Goal: Transaction & Acquisition: Download file/media

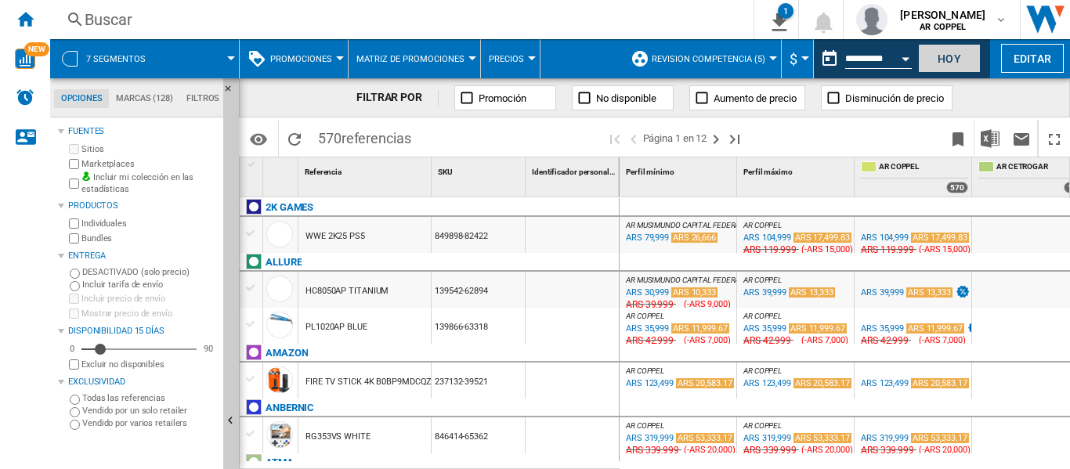
click at [945, 56] on button "Hoy" at bounding box center [949, 58] width 63 height 29
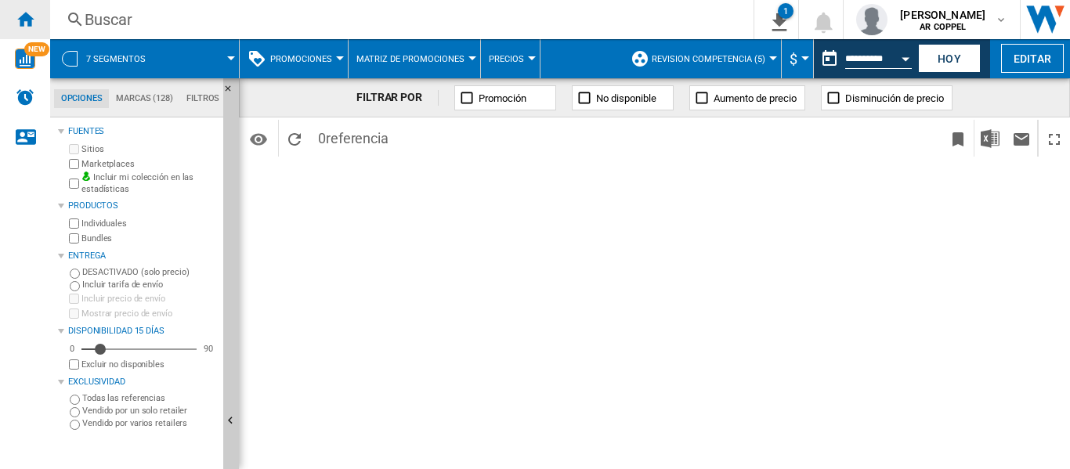
click at [27, 24] on ng-md-icon "Inicio" at bounding box center [25, 18] width 19 height 19
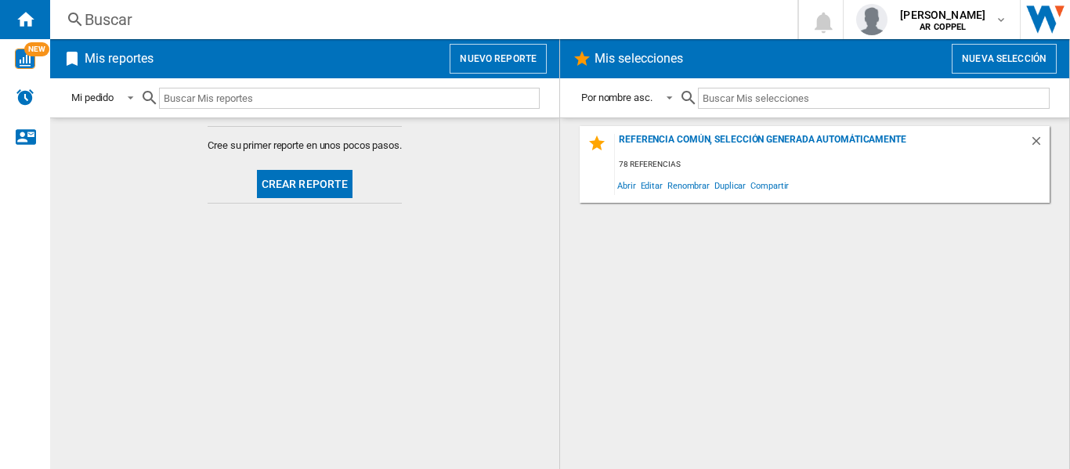
drag, startPoint x: 301, startPoint y: 186, endPoint x: 284, endPoint y: 197, distance: 20.4
click at [284, 197] on button "Crear reporte" at bounding box center [305, 184] width 96 height 28
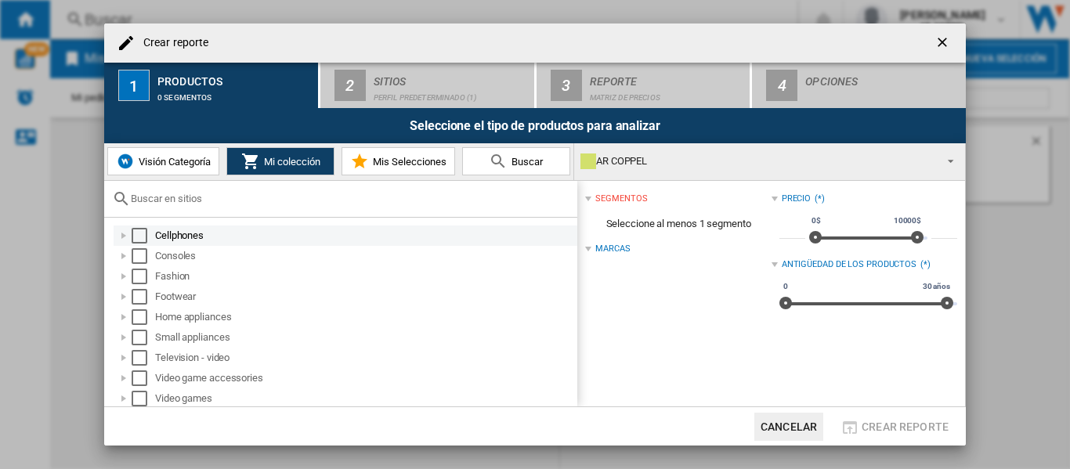
click at [142, 235] on div "Select" at bounding box center [140, 236] width 16 height 16
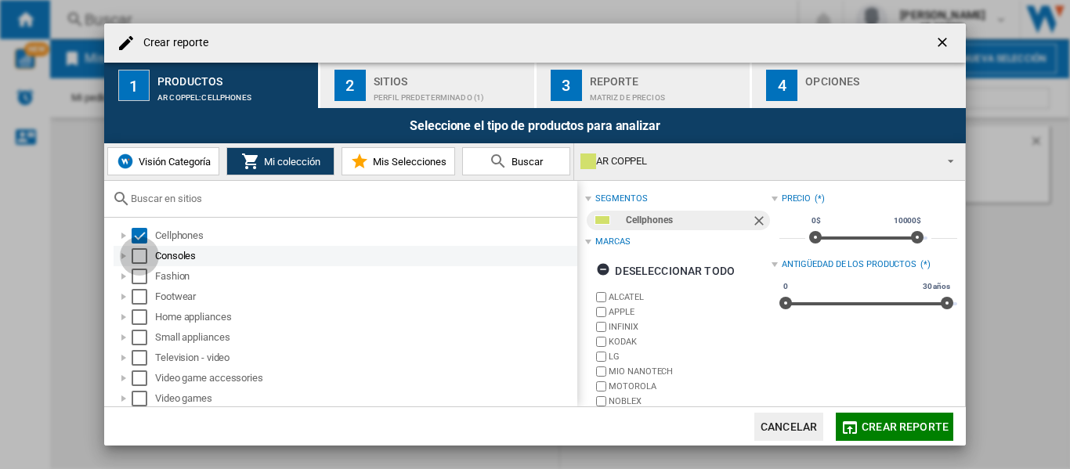
click at [139, 258] on div "Select" at bounding box center [140, 256] width 16 height 16
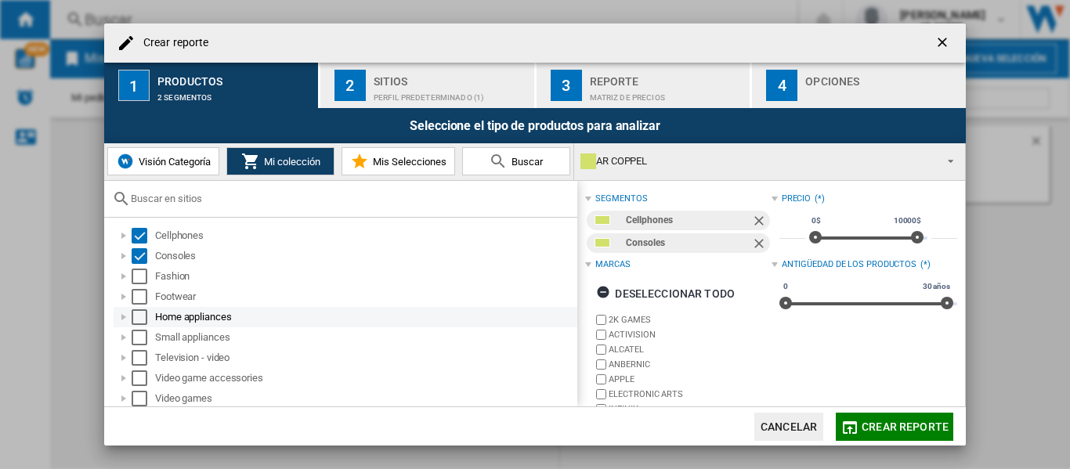
click at [143, 312] on div "Select" at bounding box center [140, 317] width 16 height 16
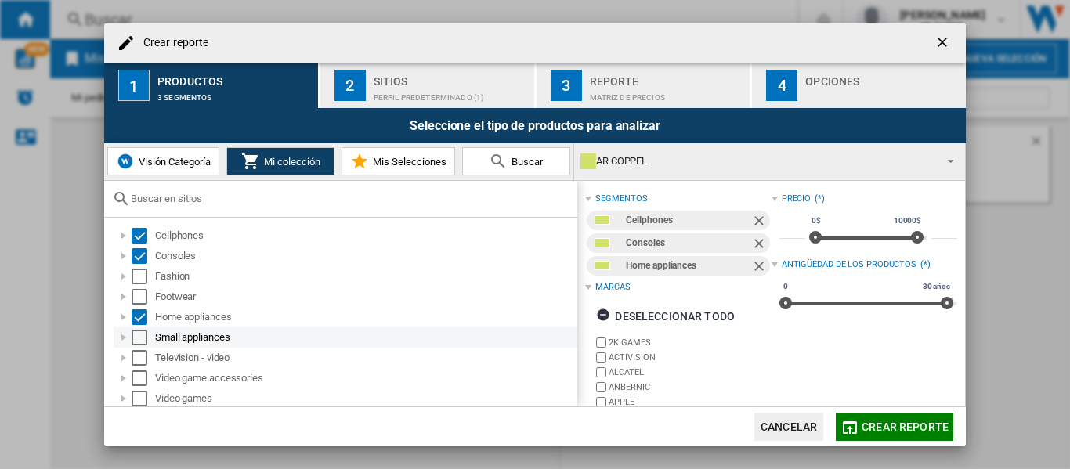
click at [146, 337] on div "Select" at bounding box center [140, 338] width 16 height 16
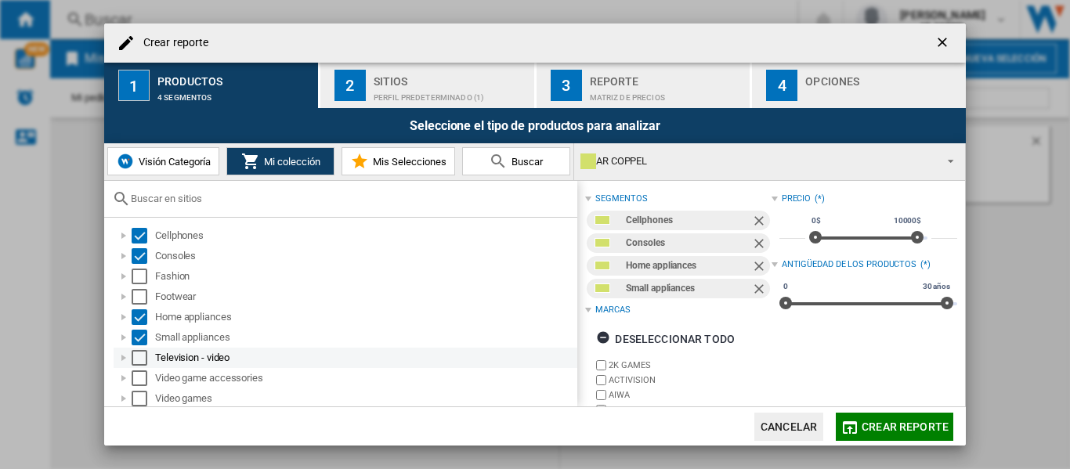
click at [143, 356] on div "Select" at bounding box center [140, 358] width 16 height 16
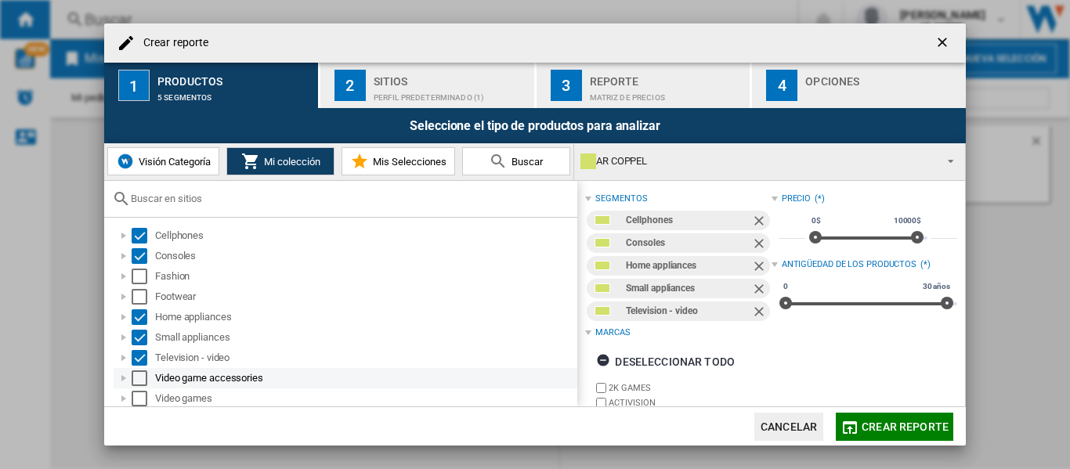
click at [140, 376] on div "Select" at bounding box center [140, 379] width 16 height 16
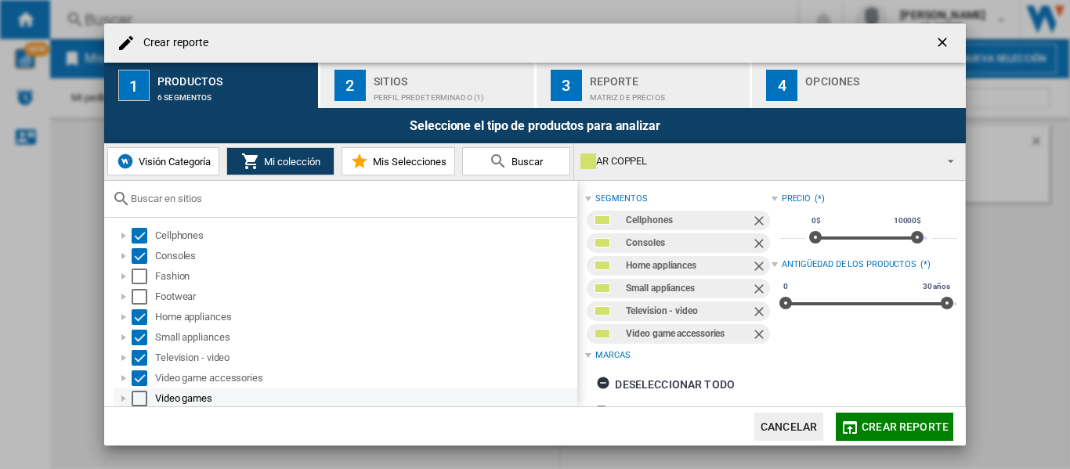
click at [140, 395] on div "Select" at bounding box center [140, 399] width 16 height 16
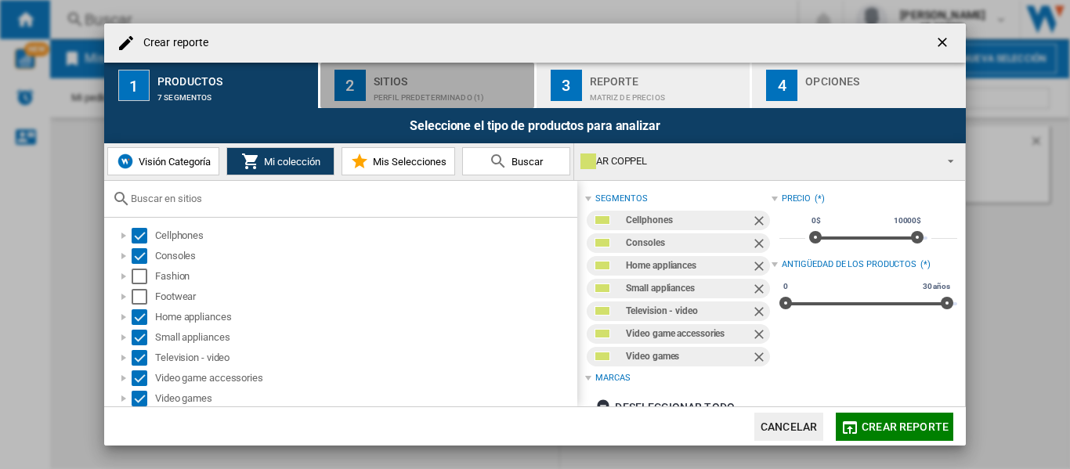
click at [400, 89] on div "Perfil predeterminado (1)" at bounding box center [451, 93] width 154 height 16
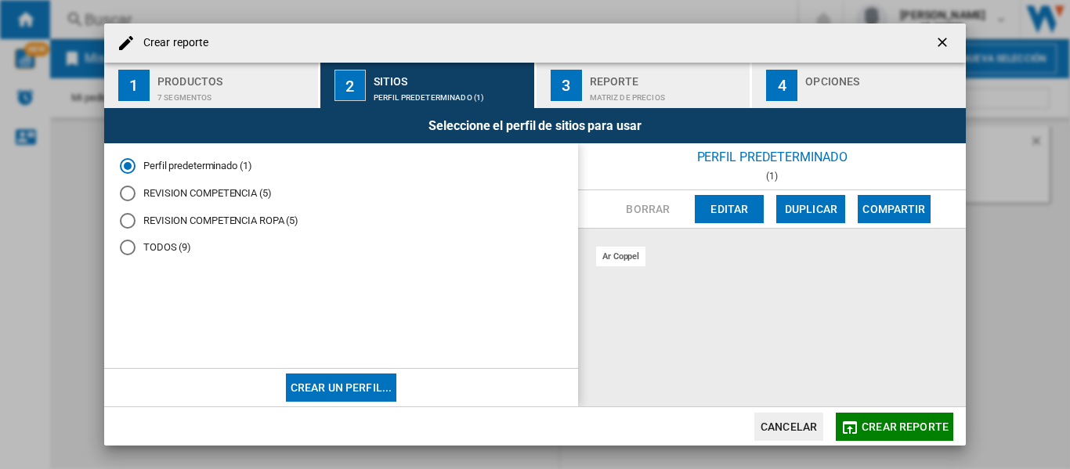
click at [132, 195] on div "REVISION COMPETENCIA (5)" at bounding box center [128, 194] width 16 height 16
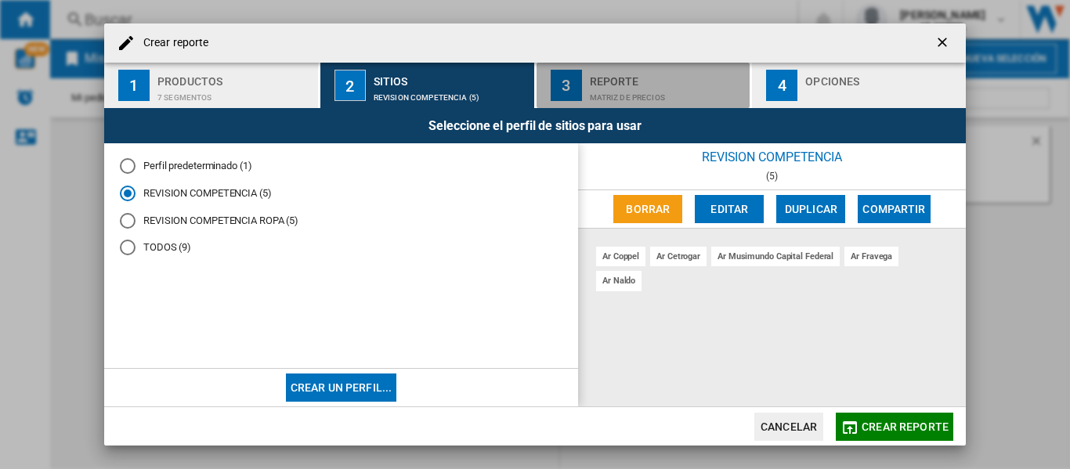
click at [623, 84] on div "Reporte" at bounding box center [667, 77] width 154 height 16
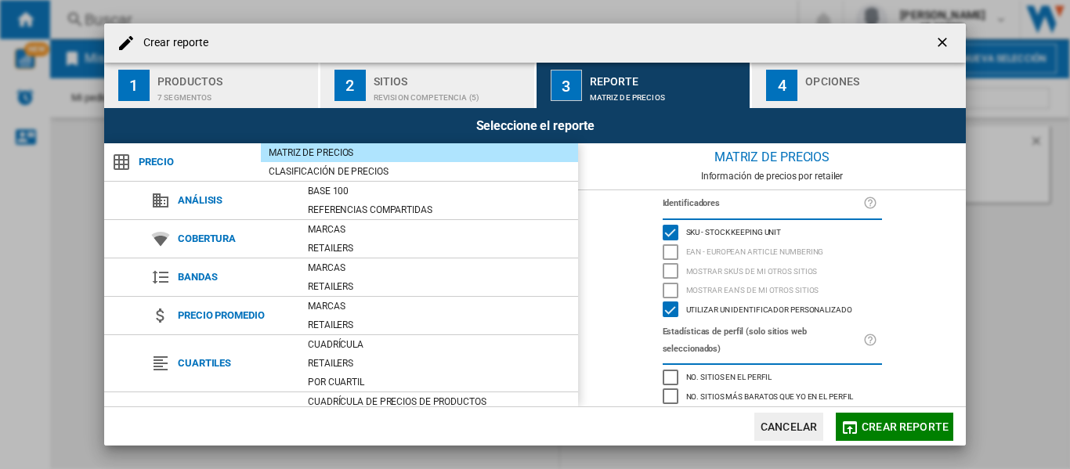
click at [839, 86] on div "button" at bounding box center [882, 93] width 154 height 16
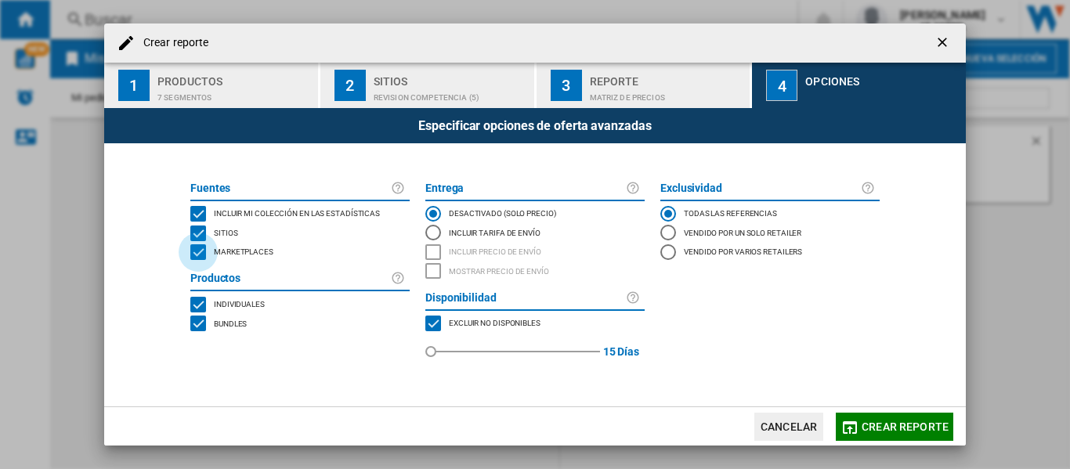
click at [201, 255] on div "MARKETPLACES" at bounding box center [198, 252] width 16 height 16
click at [887, 426] on span "Crear reporte" at bounding box center [905, 427] width 87 height 13
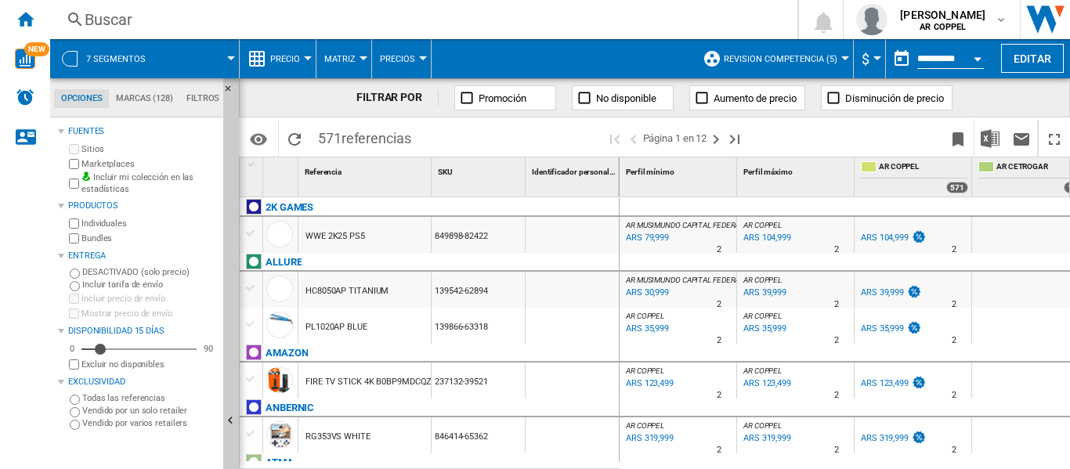
click at [308, 57] on div at bounding box center [308, 58] width 8 height 4
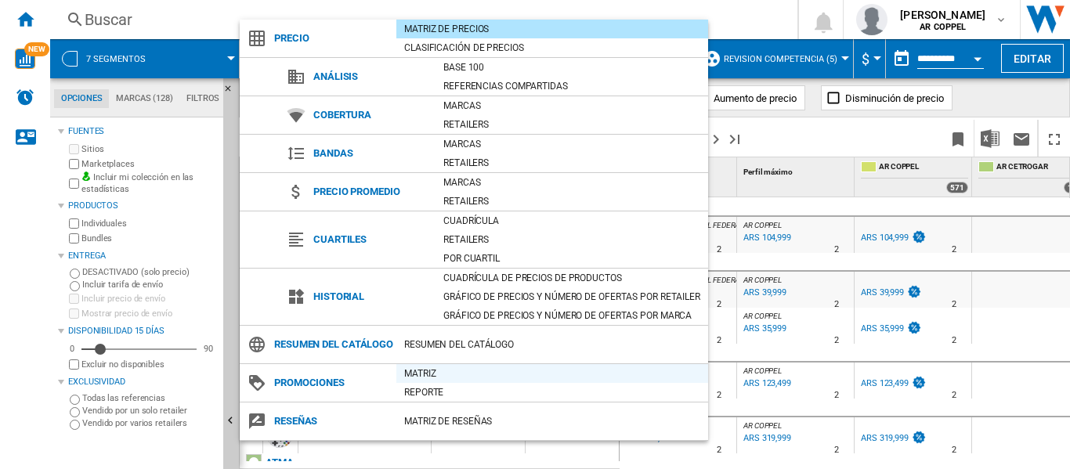
click at [427, 382] on div "Matriz" at bounding box center [552, 374] width 312 height 16
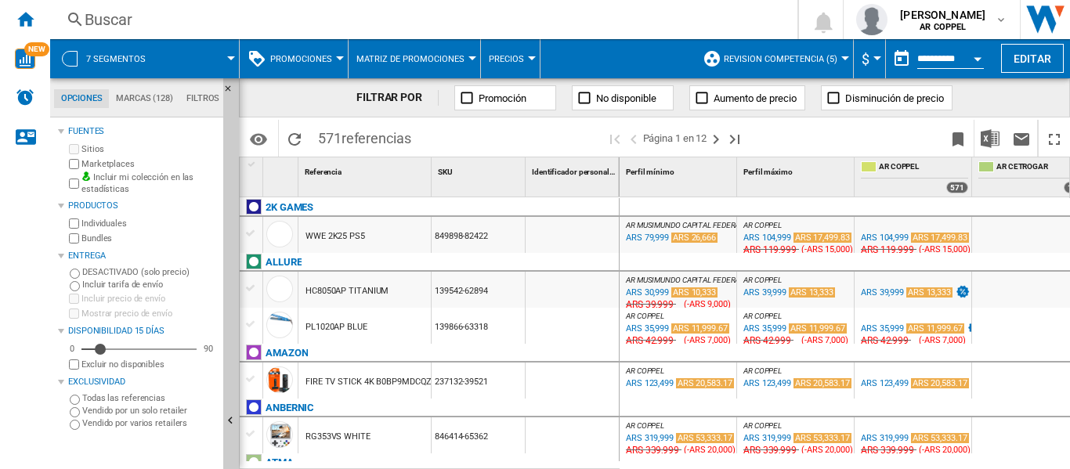
click at [340, 59] on div at bounding box center [340, 58] width 8 height 4
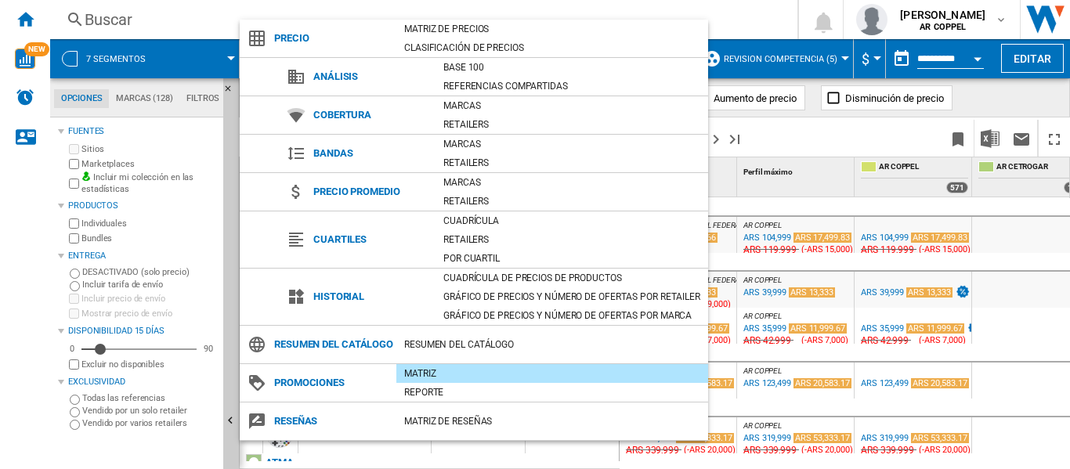
click at [454, 382] on div "Matriz" at bounding box center [552, 374] width 312 height 16
click at [993, 134] on md-backdrop at bounding box center [535, 234] width 1070 height 469
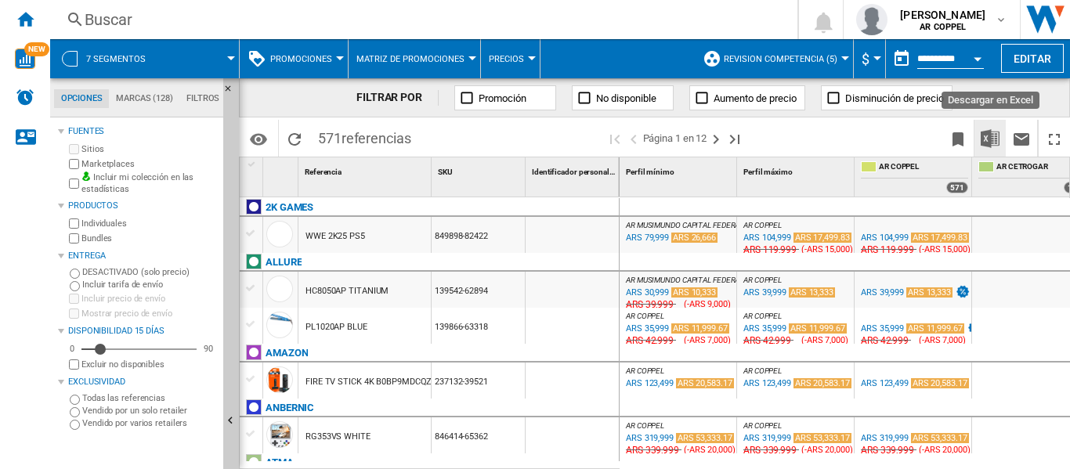
click at [991, 142] on img "Descargar en Excel" at bounding box center [990, 138] width 19 height 19
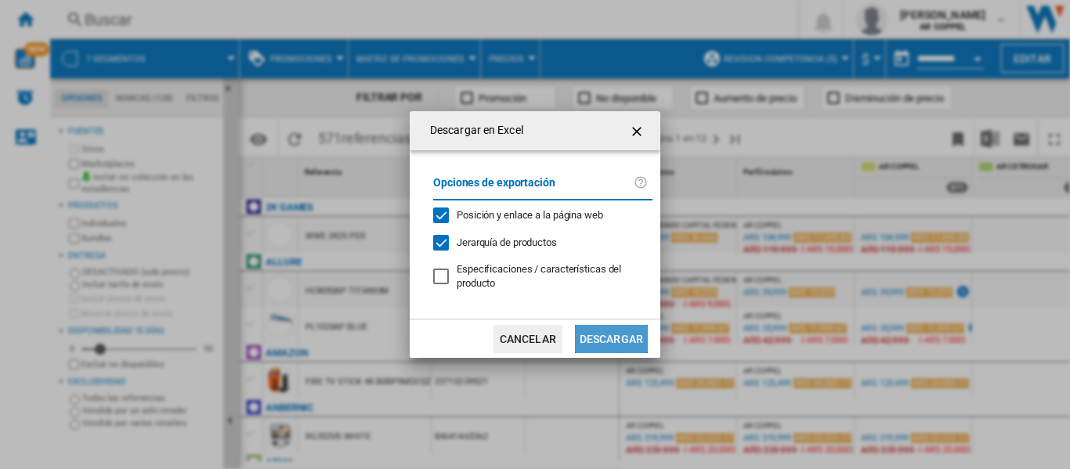
click at [620, 339] on button "Descargar" at bounding box center [611, 339] width 73 height 28
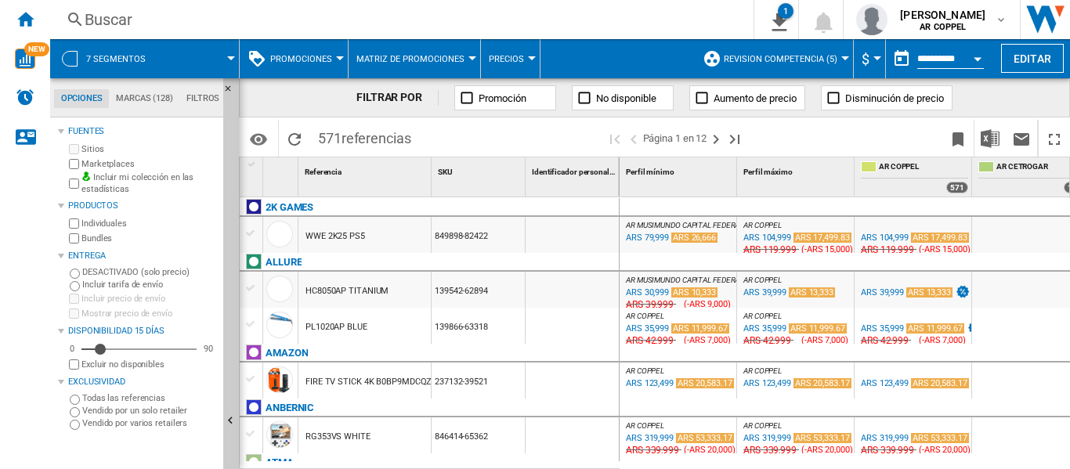
click at [339, 58] on div at bounding box center [340, 58] width 8 height 4
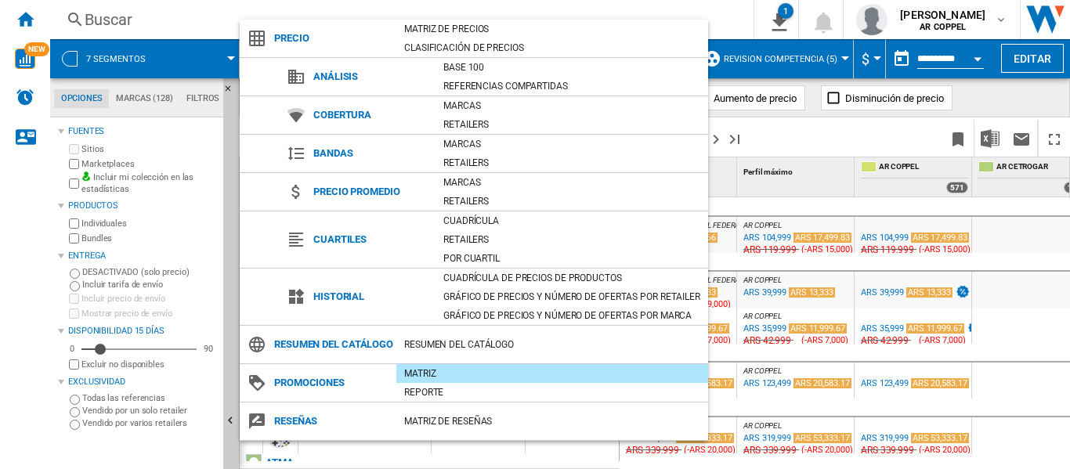
click at [445, 382] on div "Matriz" at bounding box center [552, 374] width 312 height 16
click at [3, 346] on md-backdrop at bounding box center [535, 234] width 1070 height 469
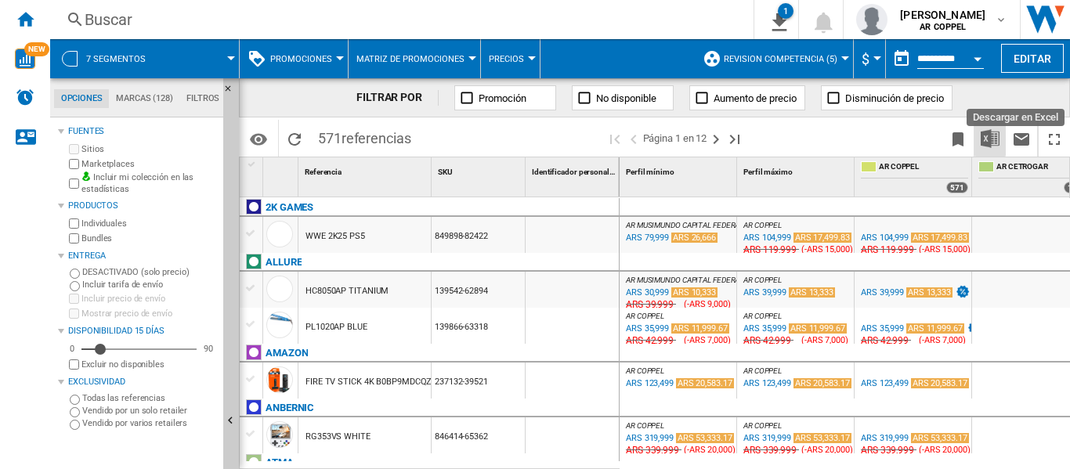
click at [994, 144] on img "Descargar en Excel" at bounding box center [990, 138] width 19 height 19
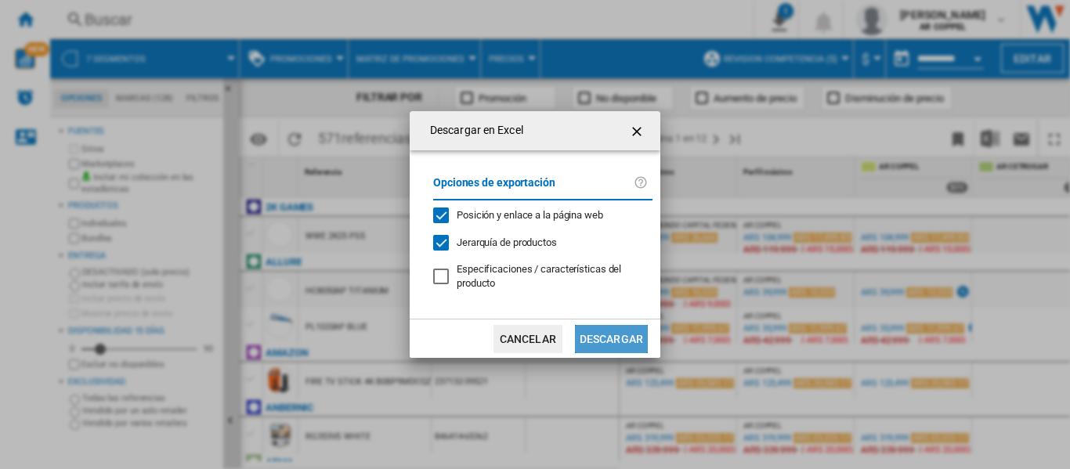
click at [602, 331] on button "Descargar" at bounding box center [611, 339] width 73 height 28
